Goal: Find contact information: Find contact information

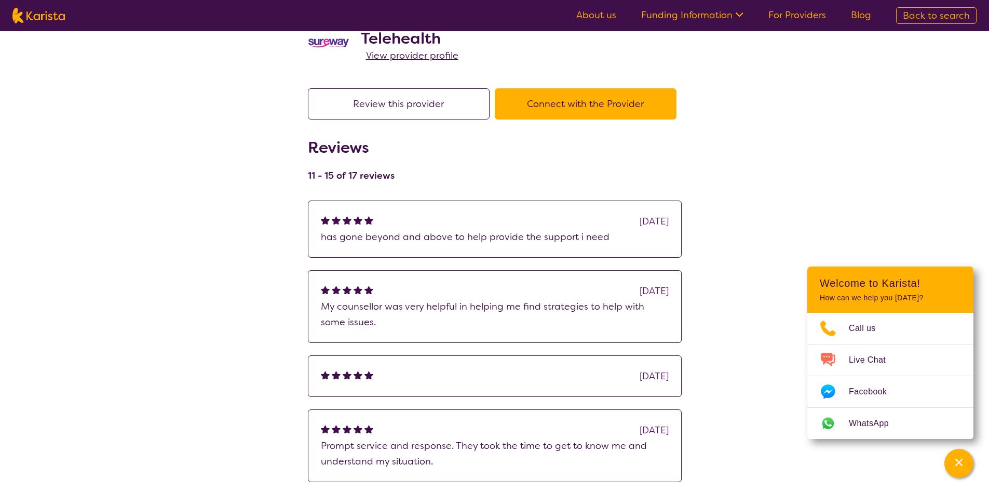
scroll to position [104, 0]
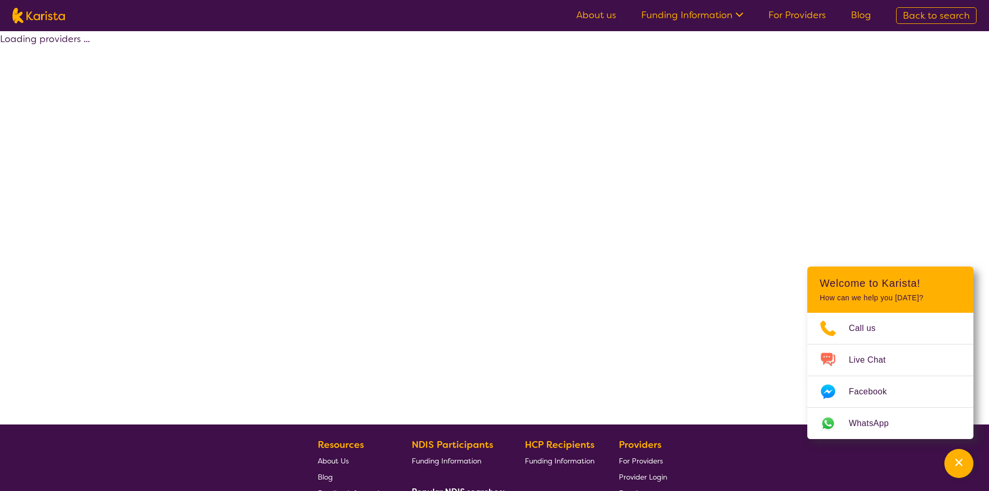
select select "by_score"
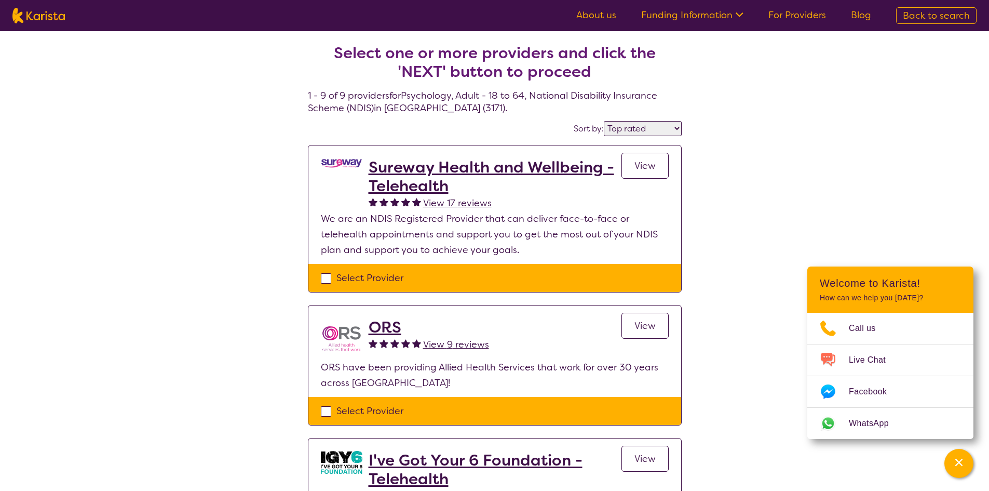
click at [380, 323] on h2 "ORS" at bounding box center [429, 327] width 120 height 19
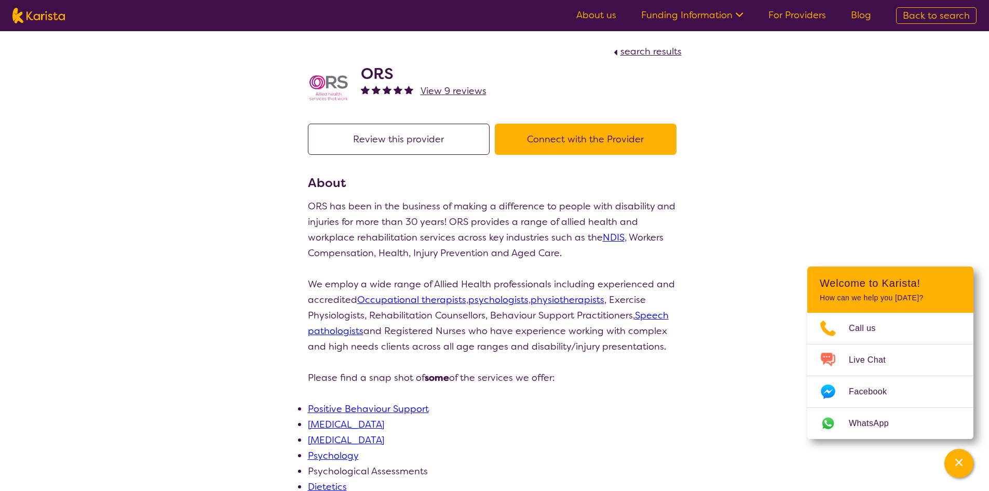
click at [556, 128] on button "Connect with the Provider" at bounding box center [586, 139] width 182 height 31
select select "by_score"
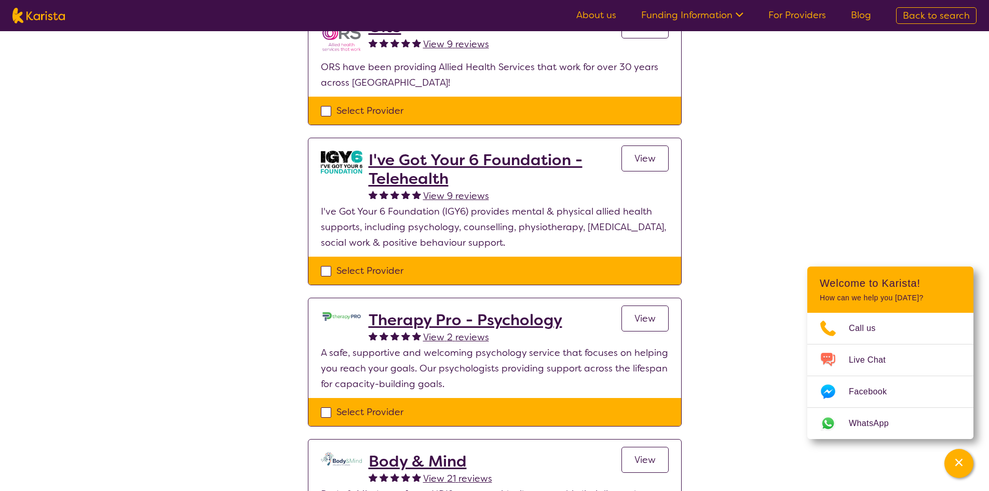
scroll to position [230, 0]
